Goal: Find specific page/section: Find specific page/section

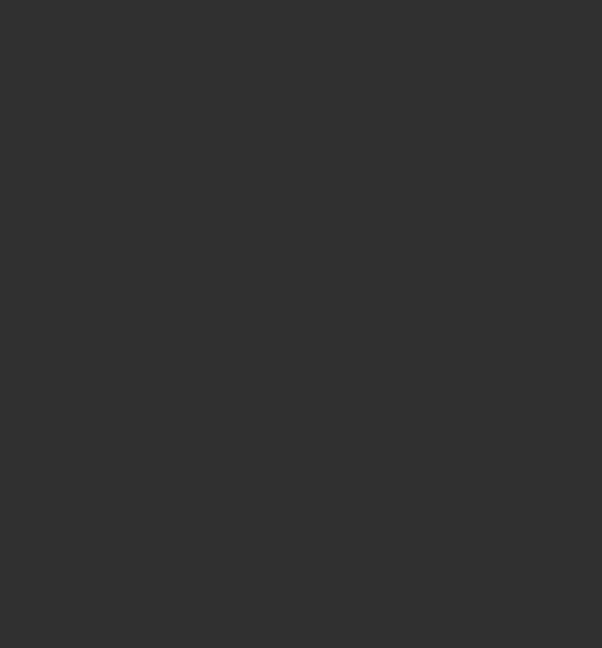
select select "10"
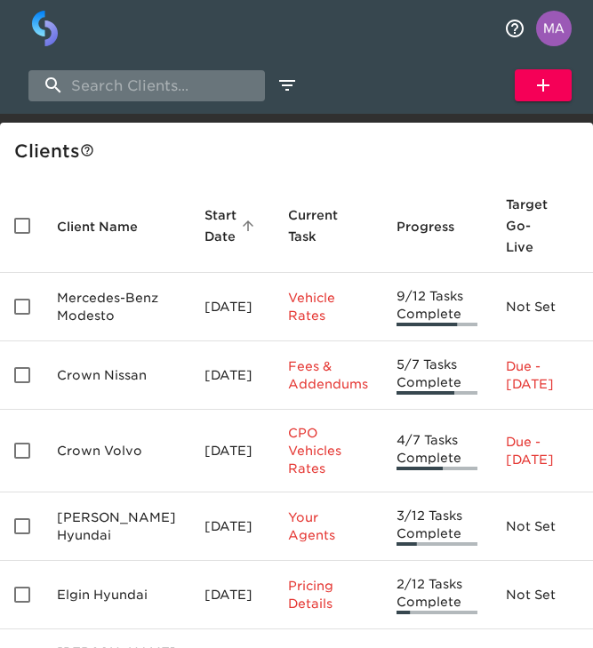
click at [152, 100] on input "search" at bounding box center [146, 85] width 236 height 31
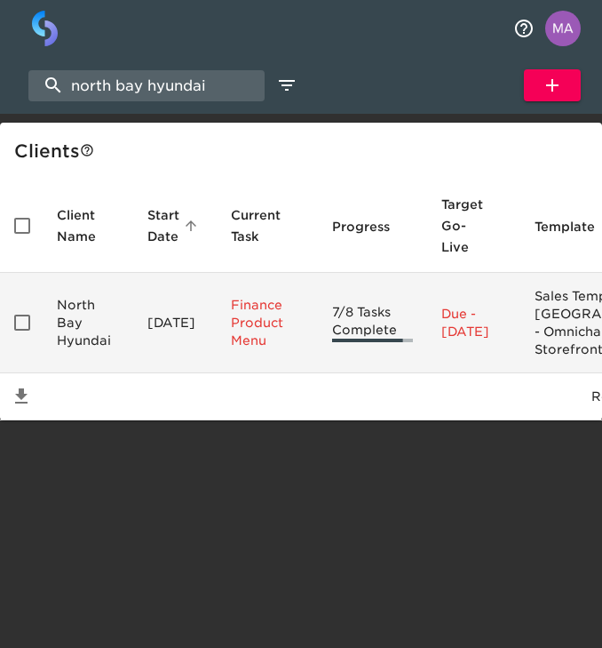
type input "north bay hyundai"
click at [123, 335] on td "North Bay Hyundai" at bounding box center [88, 323] width 91 height 100
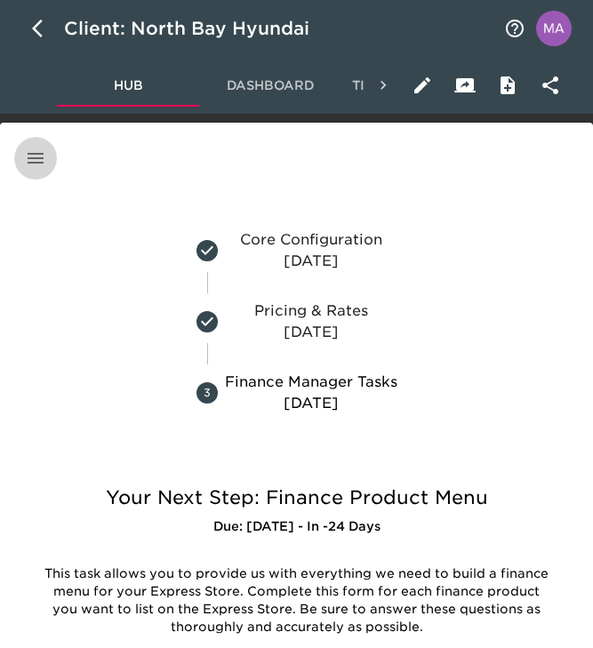
click at [40, 144] on button "button" at bounding box center [35, 158] width 43 height 43
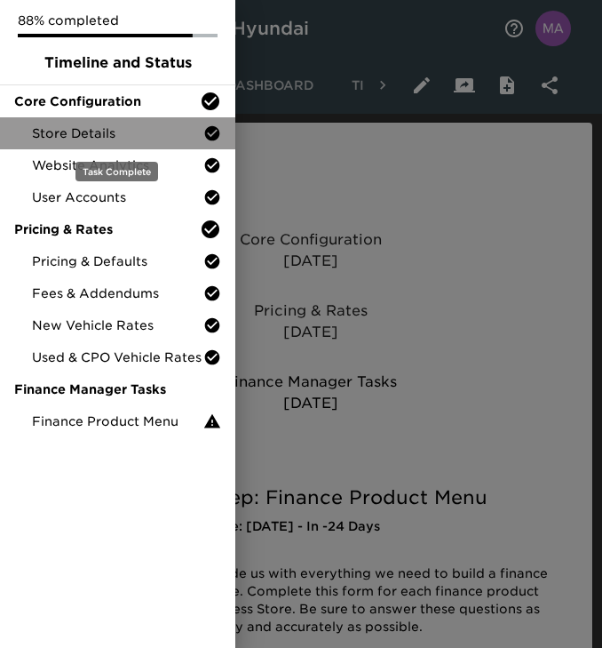
click at [81, 139] on span "Store Details" at bounding box center [118, 133] width 172 height 18
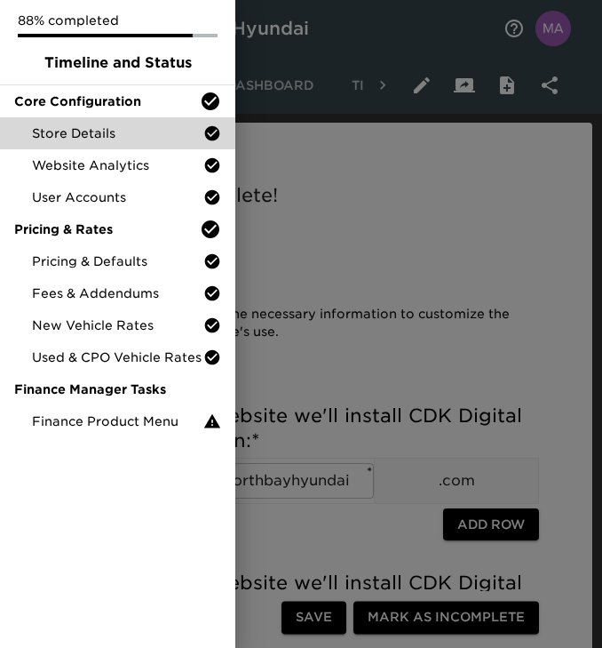
click at [283, 260] on div at bounding box center [301, 324] width 602 height 648
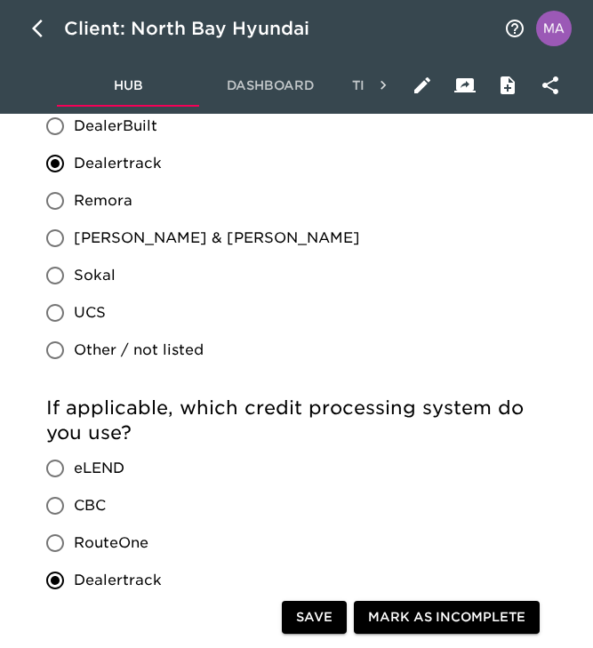
scroll to position [1959, 0]
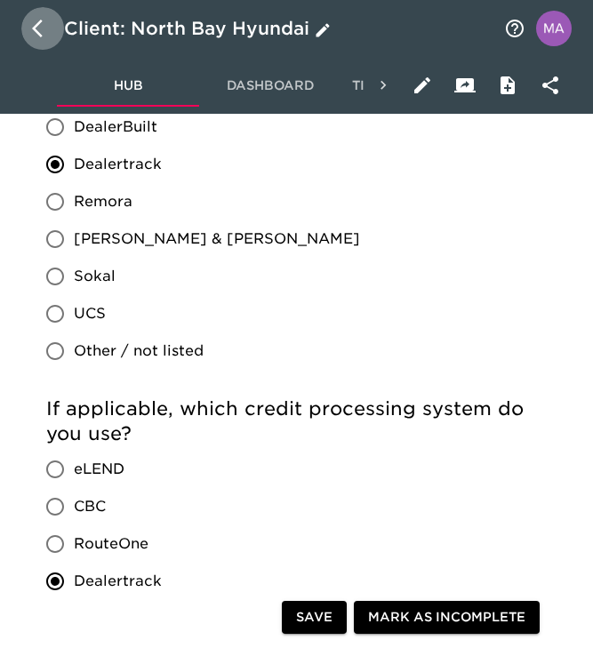
click at [34, 37] on icon "button" at bounding box center [42, 28] width 21 height 21
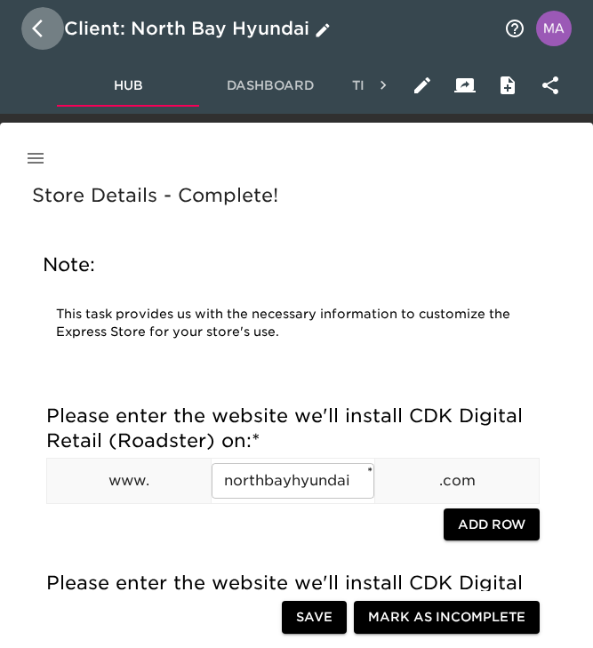
select select "10"
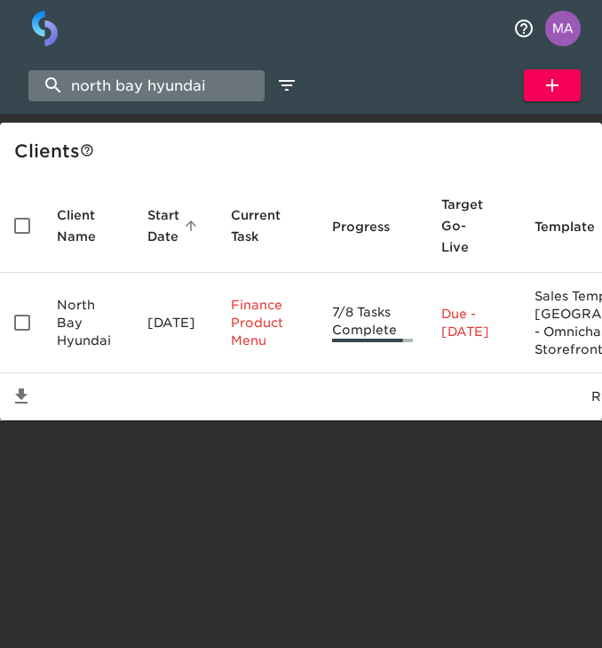
click at [203, 86] on input "north bay hyundai" at bounding box center [146, 85] width 236 height 31
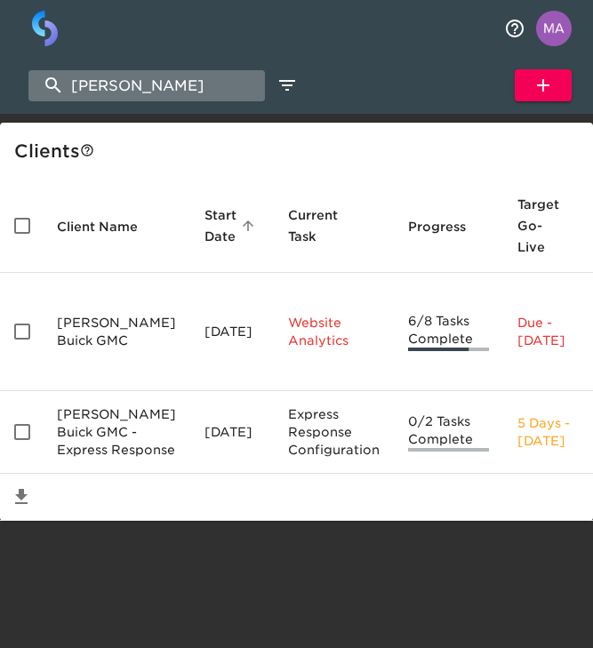
type input "[PERSON_NAME]"
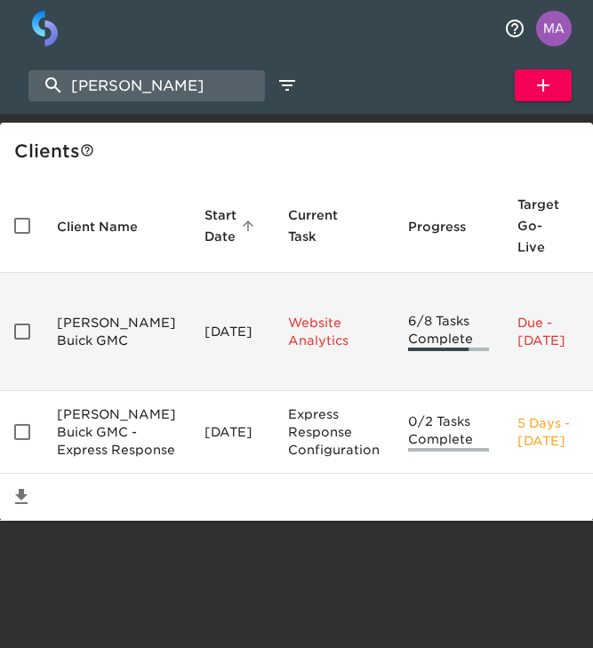
click at [75, 328] on td "[PERSON_NAME] Buick GMC" at bounding box center [117, 332] width 148 height 118
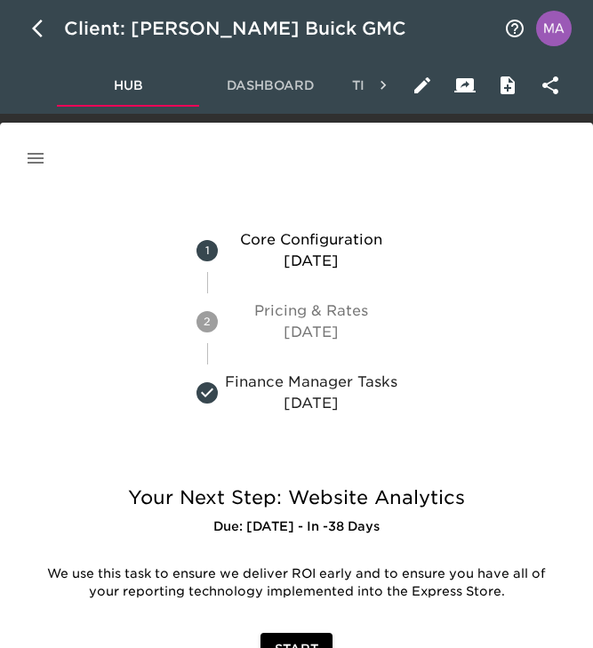
click at [40, 180] on div at bounding box center [296, 179] width 571 height 7
click at [40, 163] on icon "button" at bounding box center [36, 158] width 16 height 11
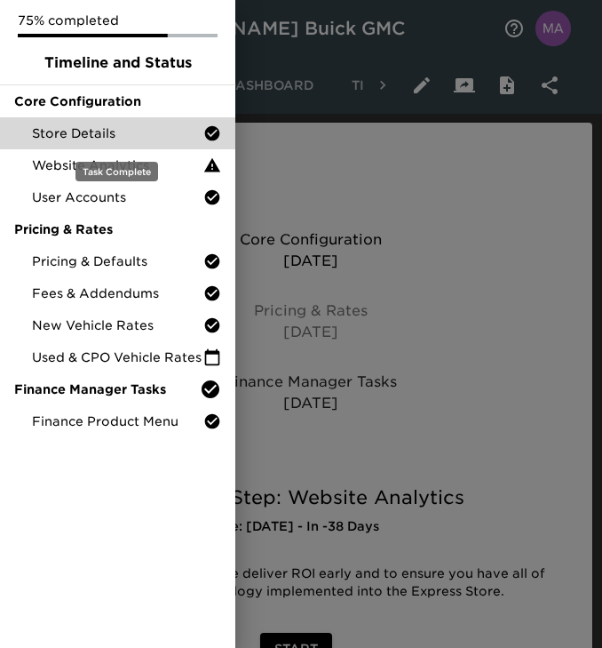
click at [54, 132] on span "Store Details" at bounding box center [118, 133] width 172 height 18
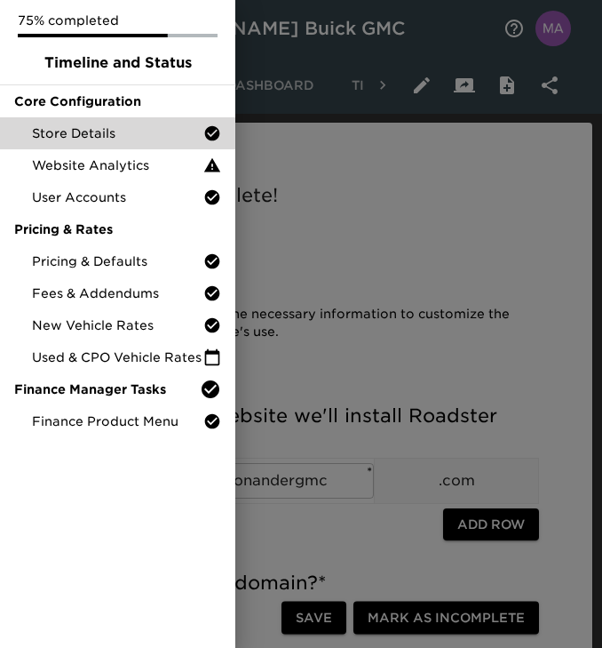
click at [391, 261] on div at bounding box center [301, 324] width 602 height 648
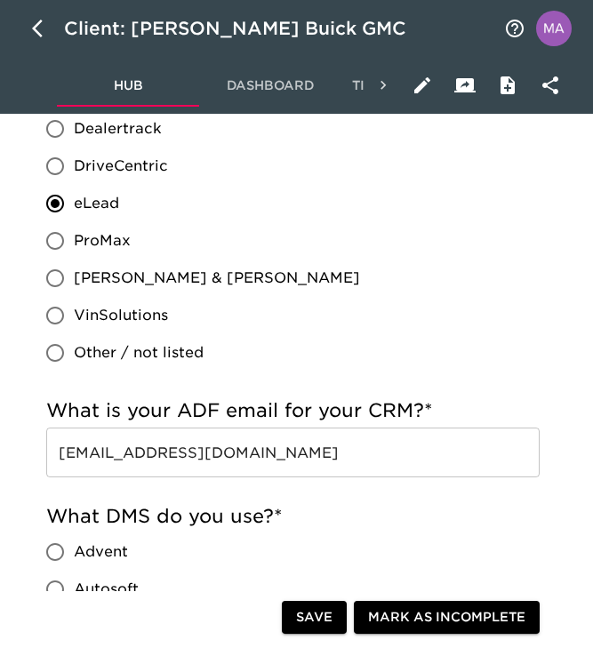
scroll to position [1158, 0]
